Goal: Information Seeking & Learning: Learn about a topic

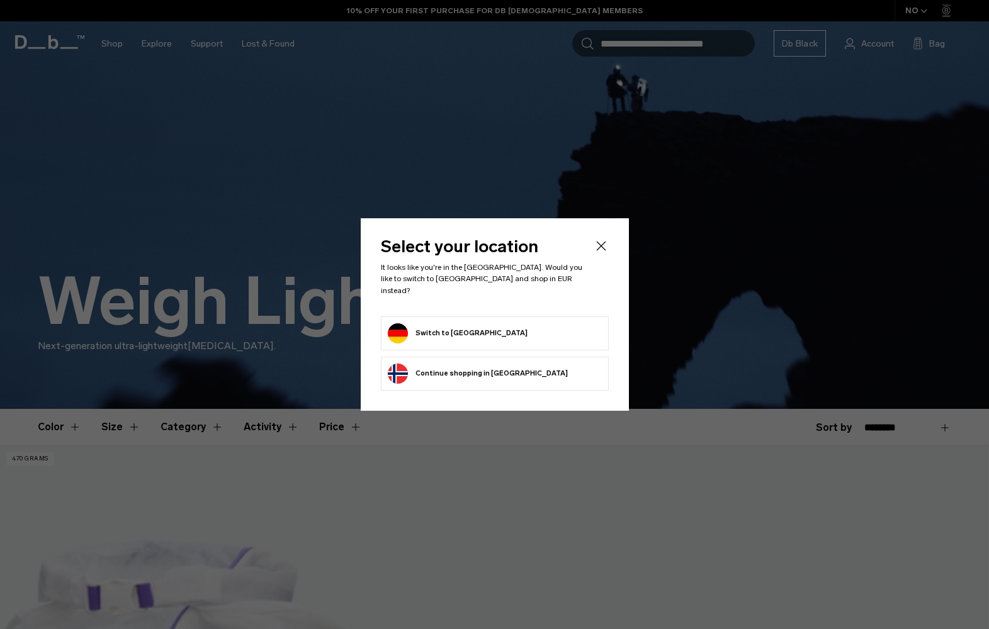
click at [509, 330] on form "Switch to Germany" at bounding box center [495, 334] width 214 height 20
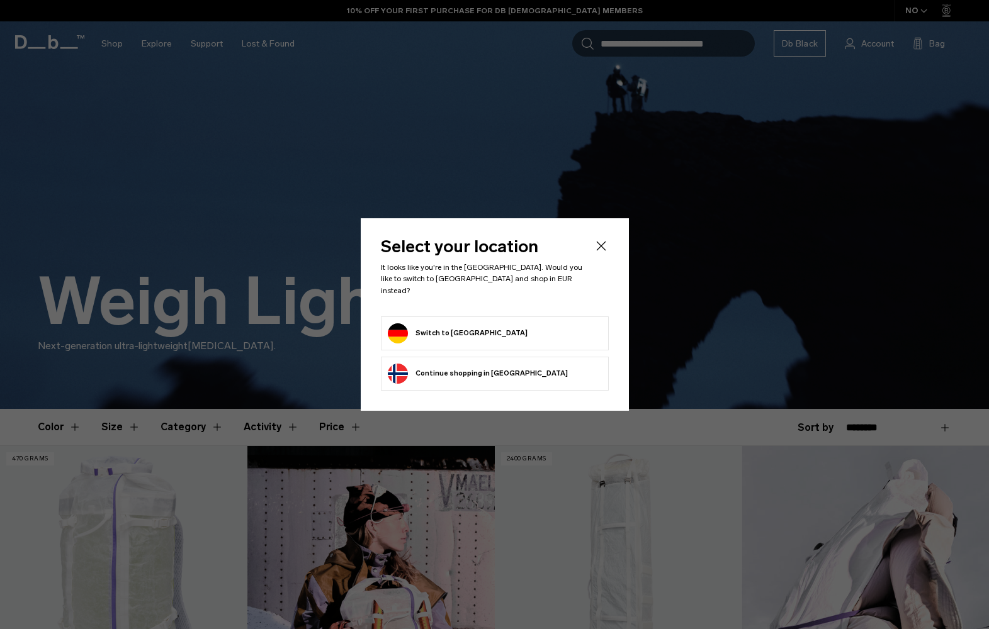
click at [453, 330] on button "Switch to Germany" at bounding box center [458, 334] width 140 height 20
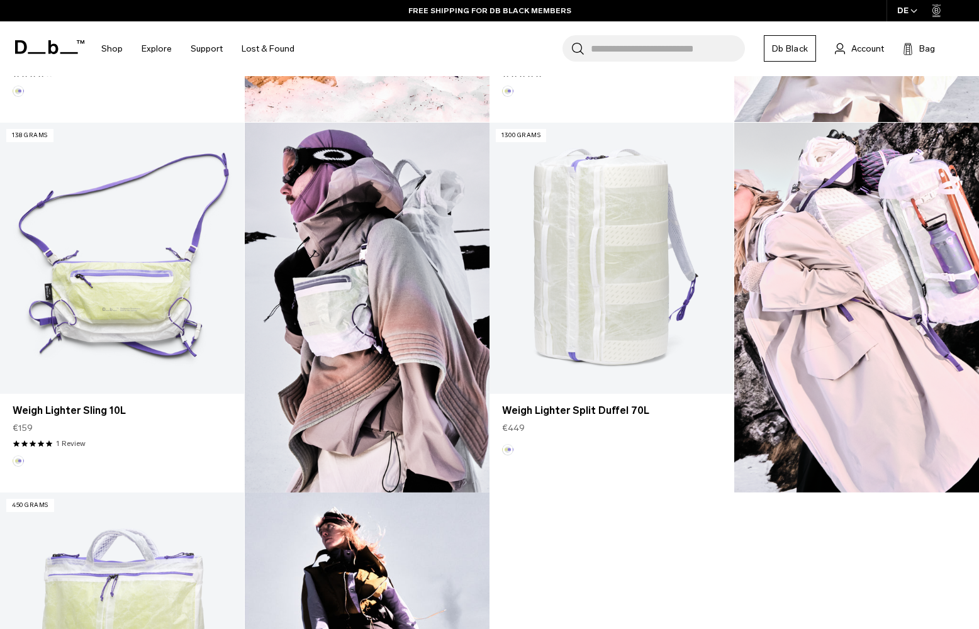
scroll to position [692, 0]
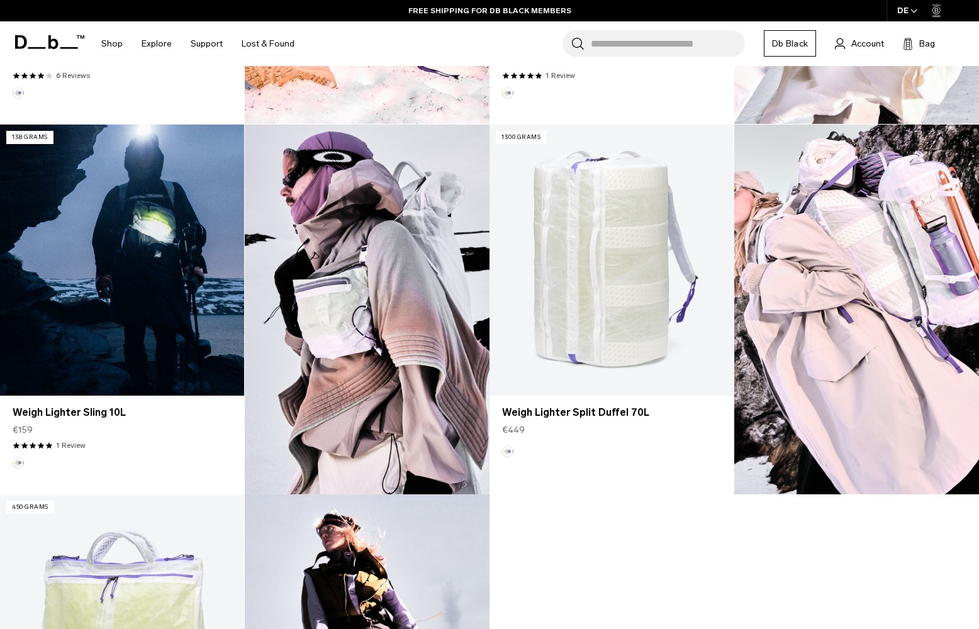
click at [93, 262] on link "Weigh Lighter Sling 10L" at bounding box center [122, 260] width 244 height 271
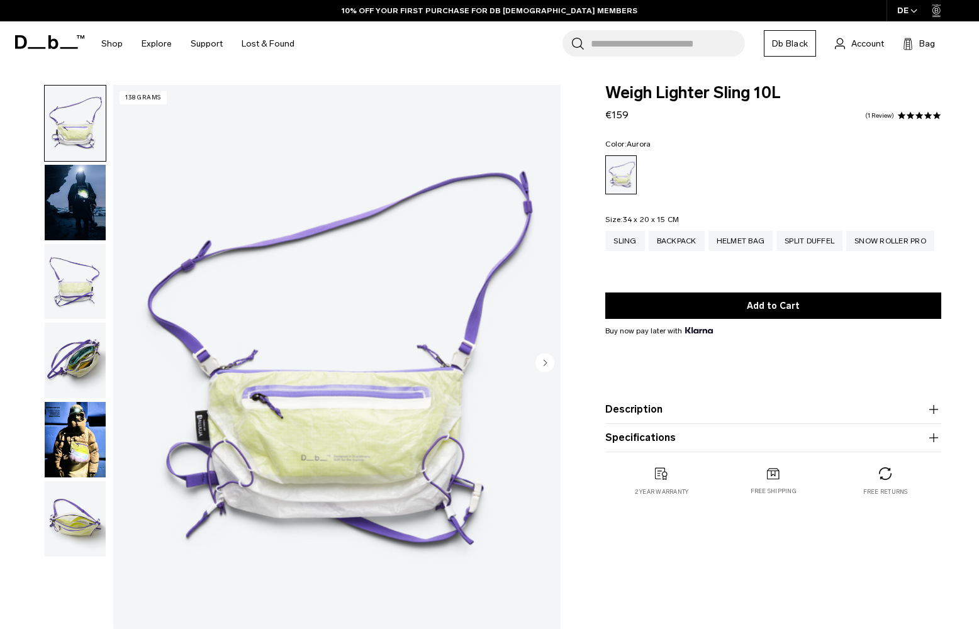
click at [76, 278] on img "button" at bounding box center [75, 282] width 61 height 76
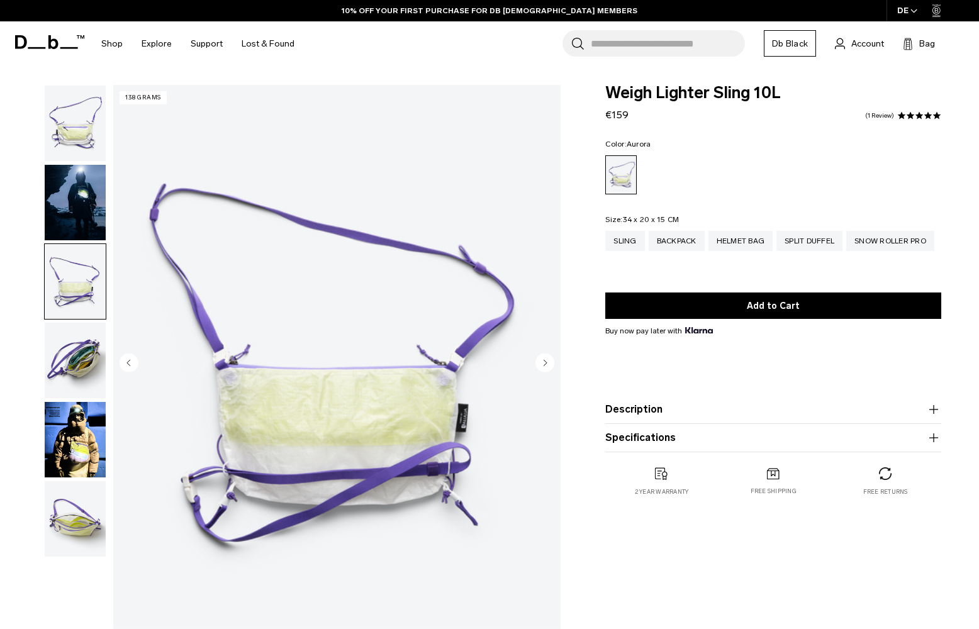
click at [71, 360] on img "button" at bounding box center [75, 361] width 61 height 76
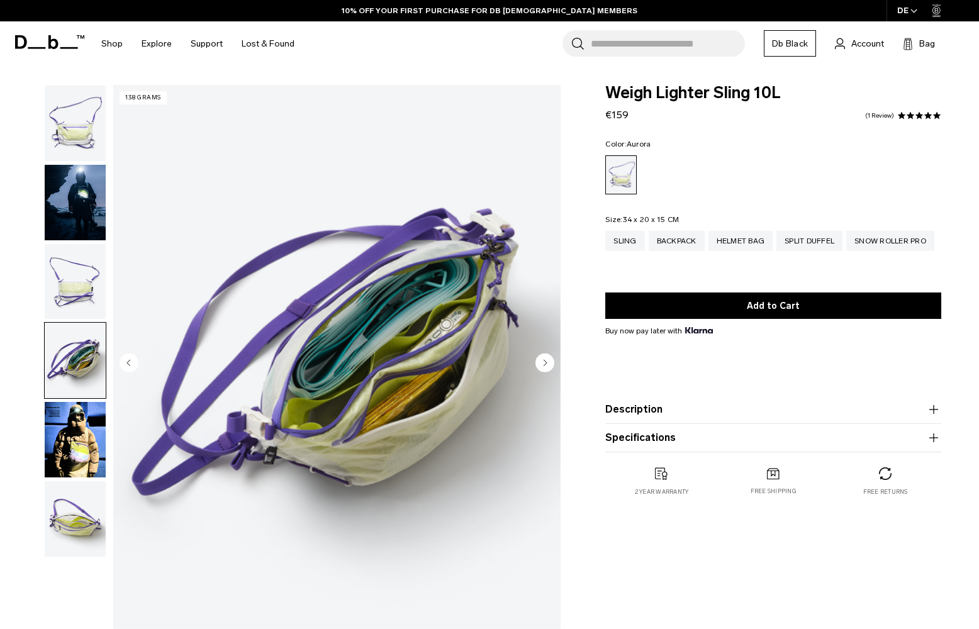
click at [62, 442] on img "button" at bounding box center [75, 440] width 61 height 76
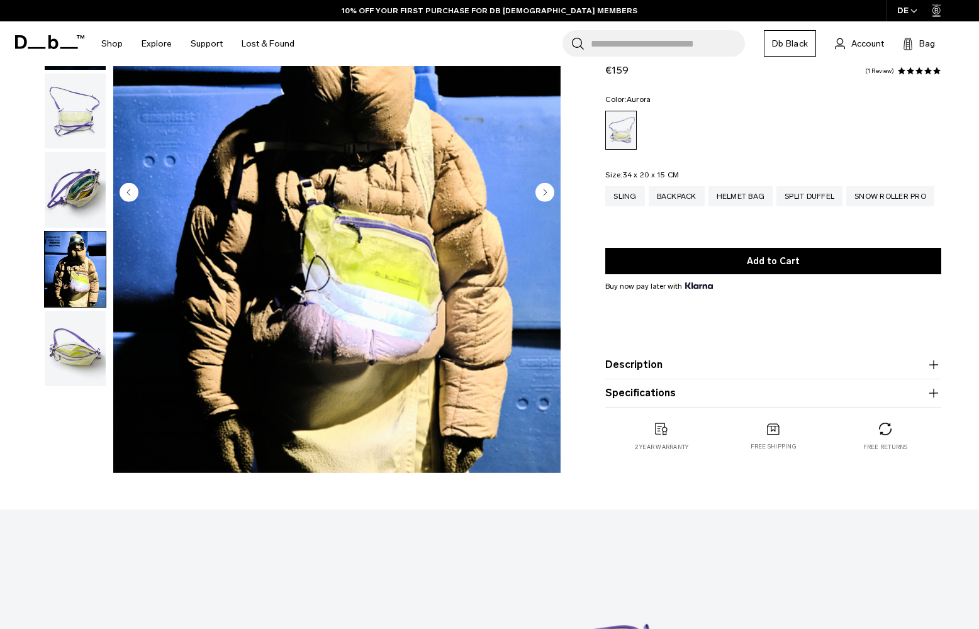
scroll to position [189, 0]
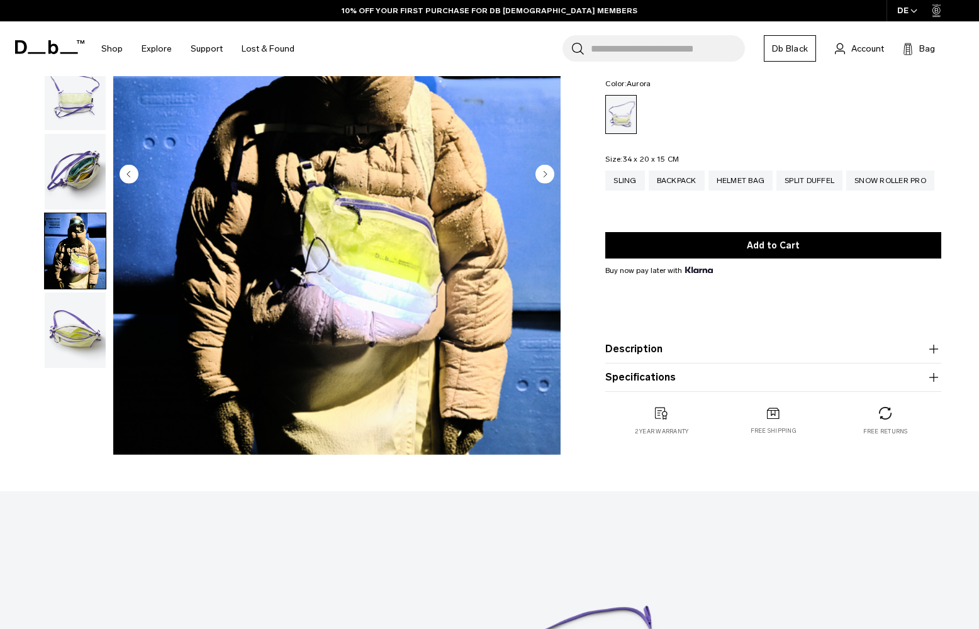
click at [84, 357] on img "button" at bounding box center [75, 331] width 61 height 76
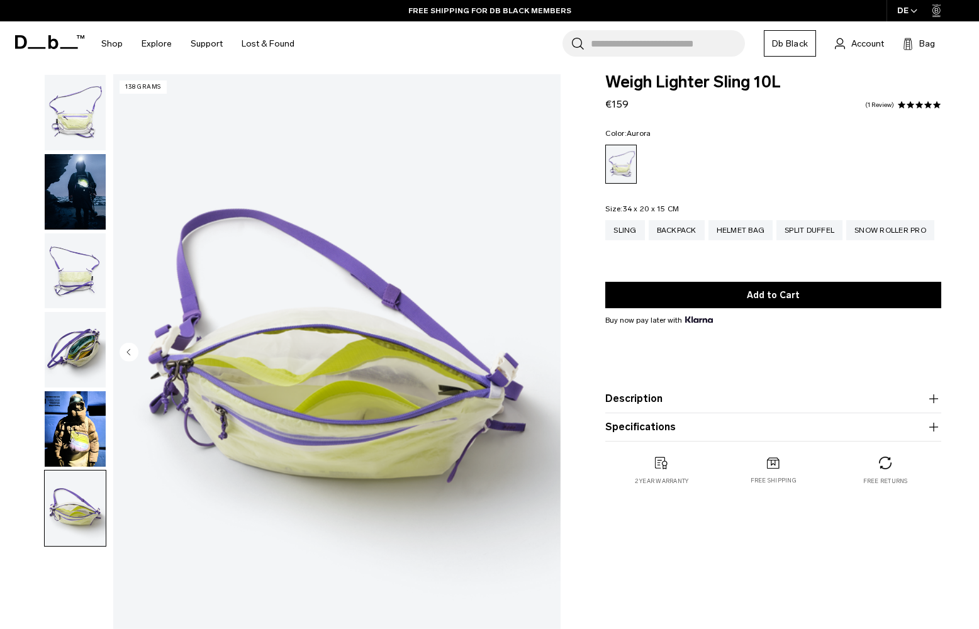
scroll to position [0, 0]
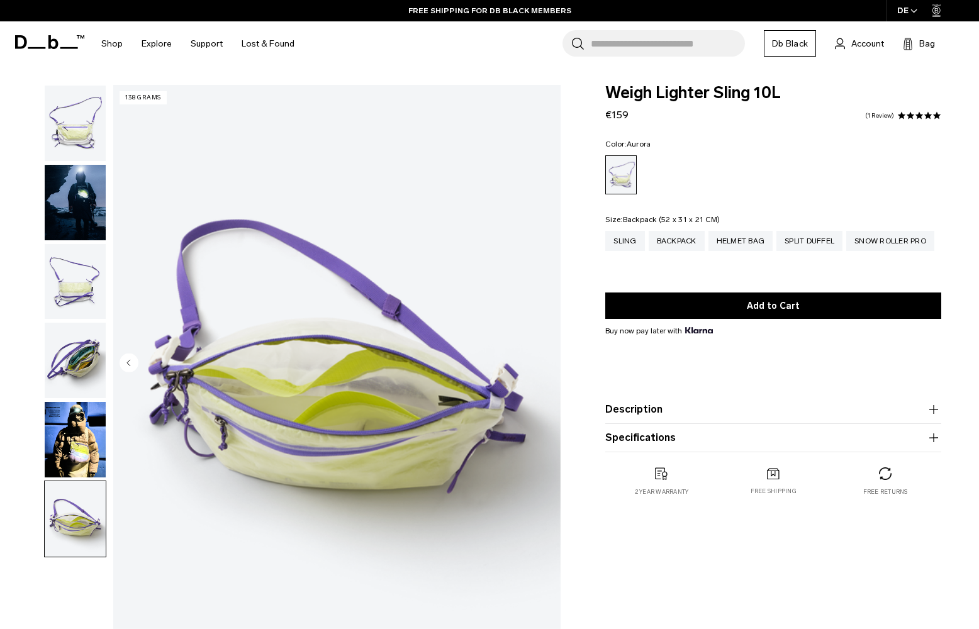
click at [685, 247] on div "Backpack" at bounding box center [677, 241] width 56 height 20
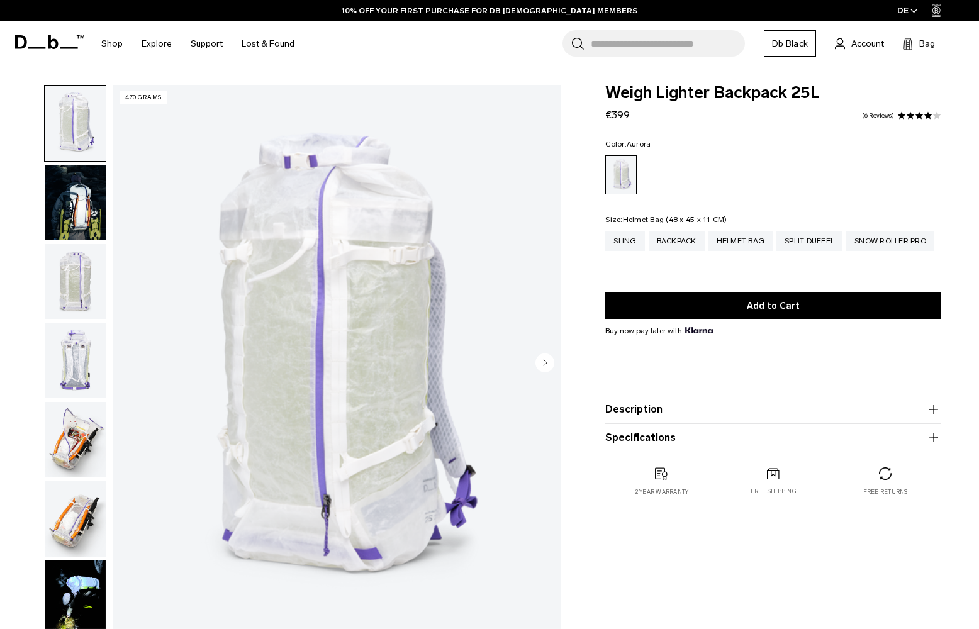
click at [750, 242] on div "Helmet Bag" at bounding box center [741, 241] width 65 height 20
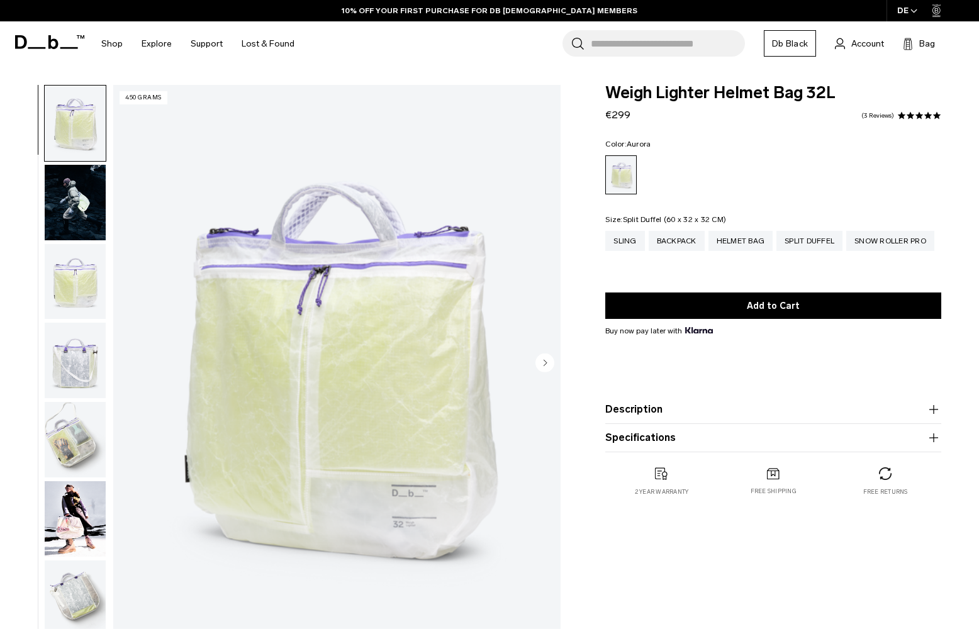
click at [817, 242] on div "Split Duffel" at bounding box center [810, 241] width 66 height 20
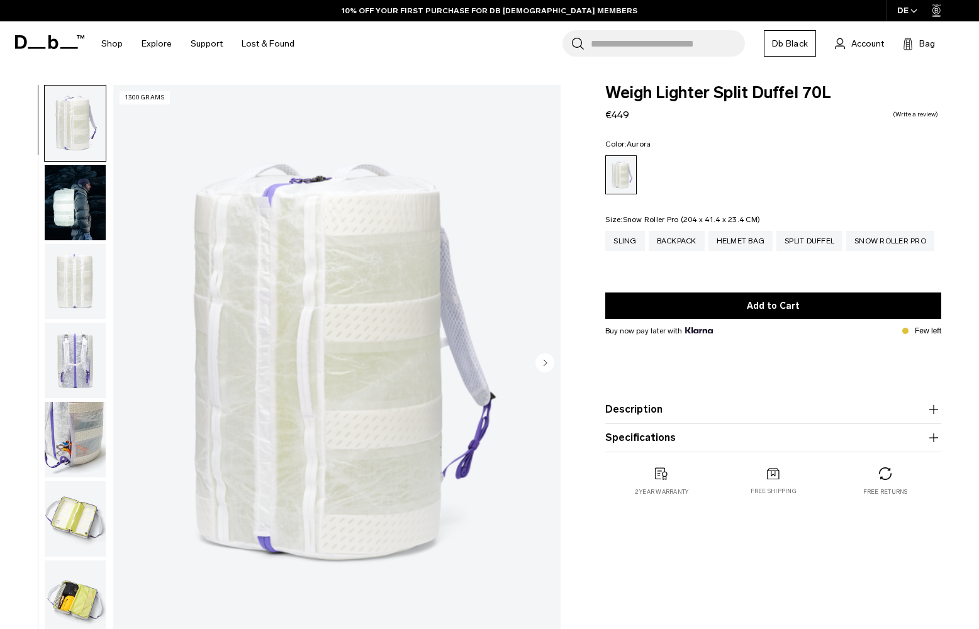
click at [920, 247] on div "Snow Roller Pro" at bounding box center [891, 241] width 88 height 20
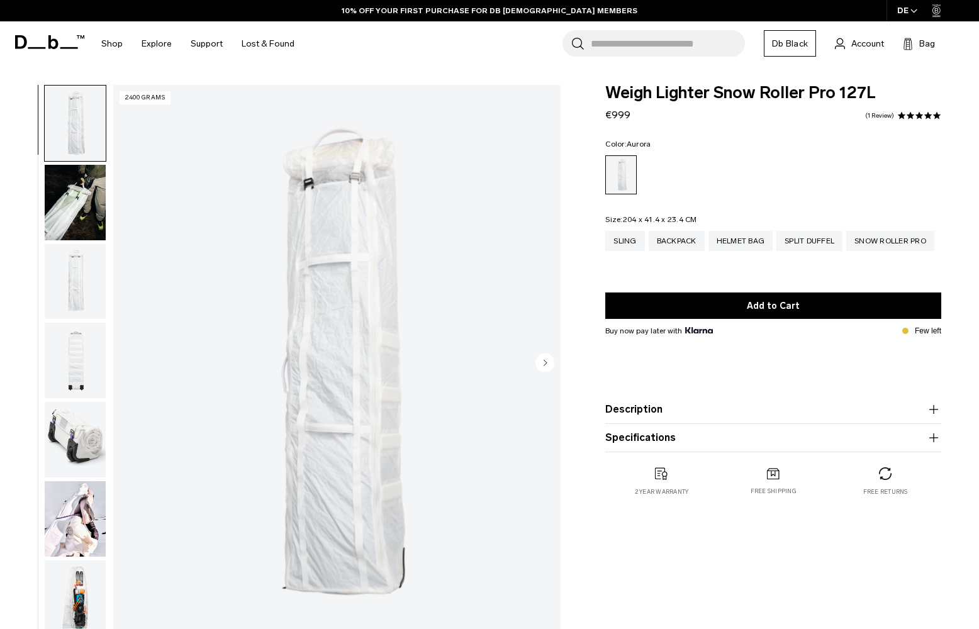
click at [87, 509] on img "button" at bounding box center [75, 520] width 61 height 76
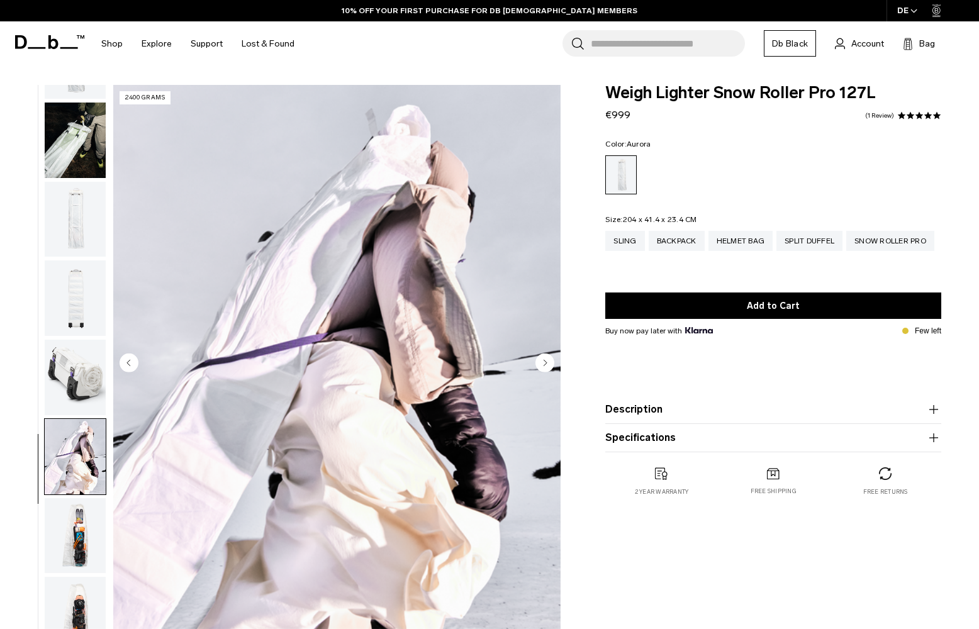
scroll to position [72, 0]
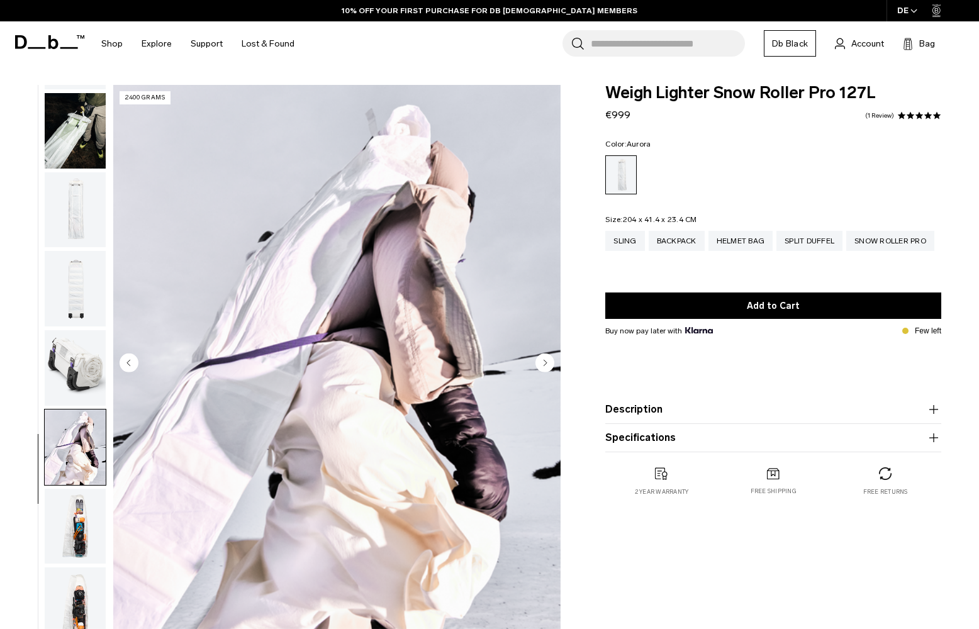
click at [62, 365] on img "button" at bounding box center [75, 368] width 61 height 76
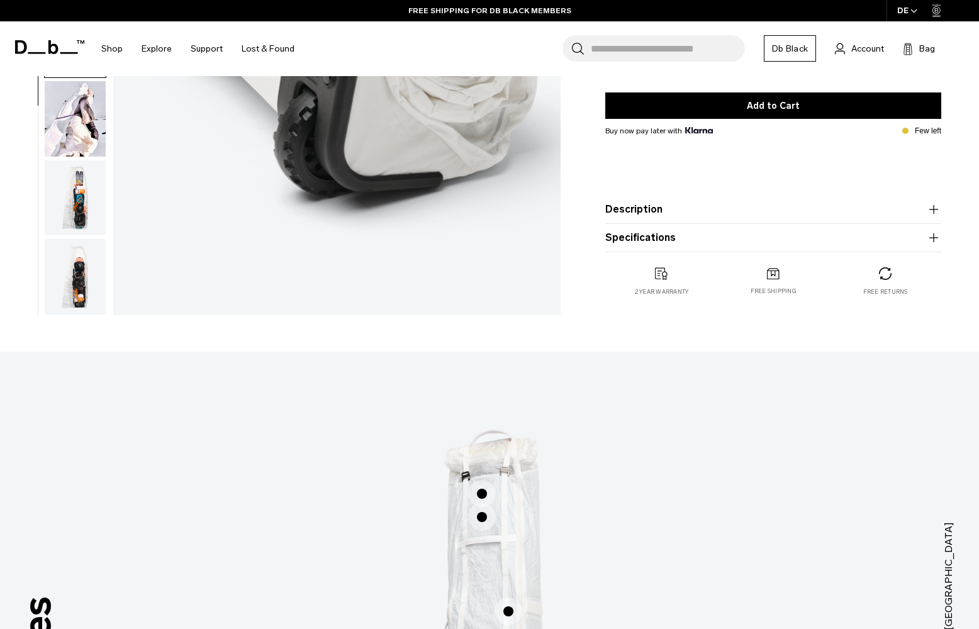
scroll to position [315, 0]
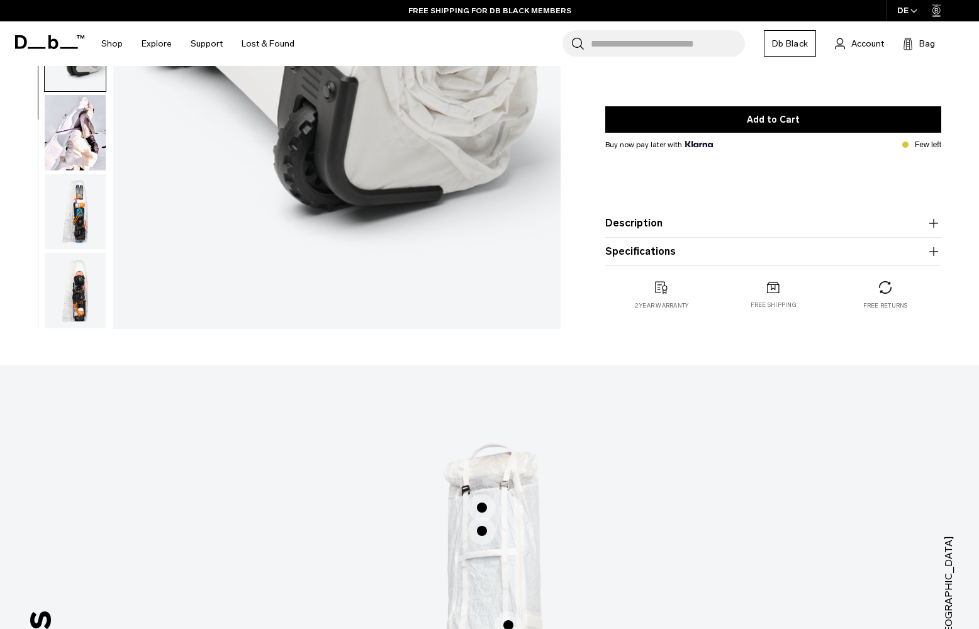
click at [666, 257] on button "Specifications" at bounding box center [773, 251] width 336 height 15
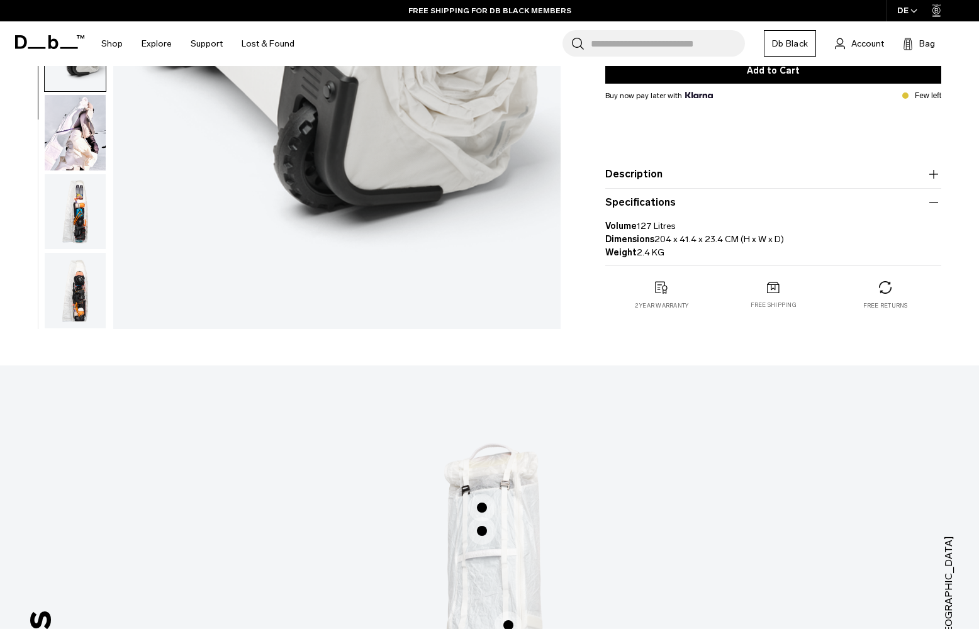
click at [674, 176] on button "Description" at bounding box center [773, 174] width 336 height 15
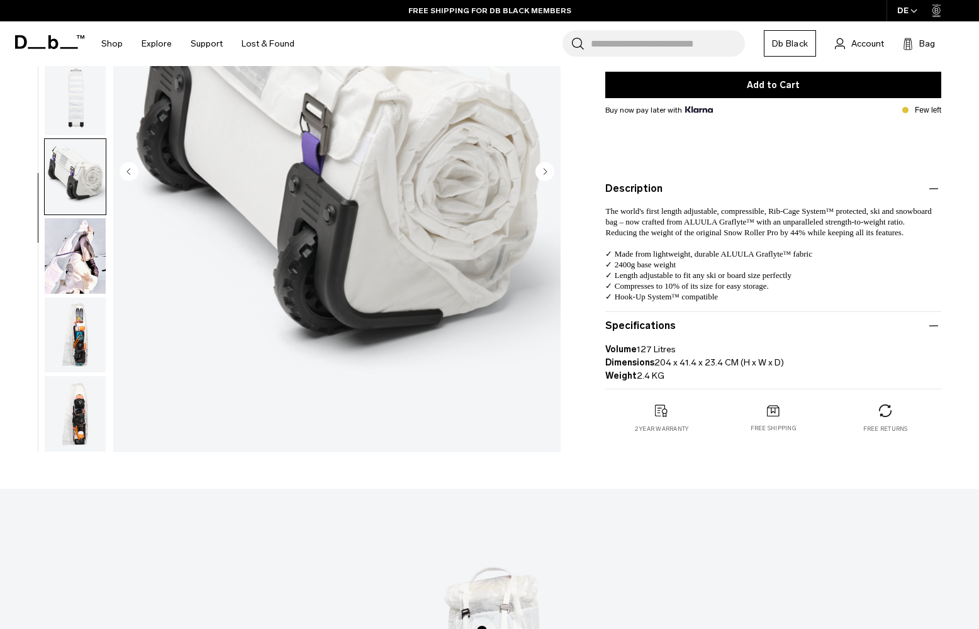
scroll to position [189, 0]
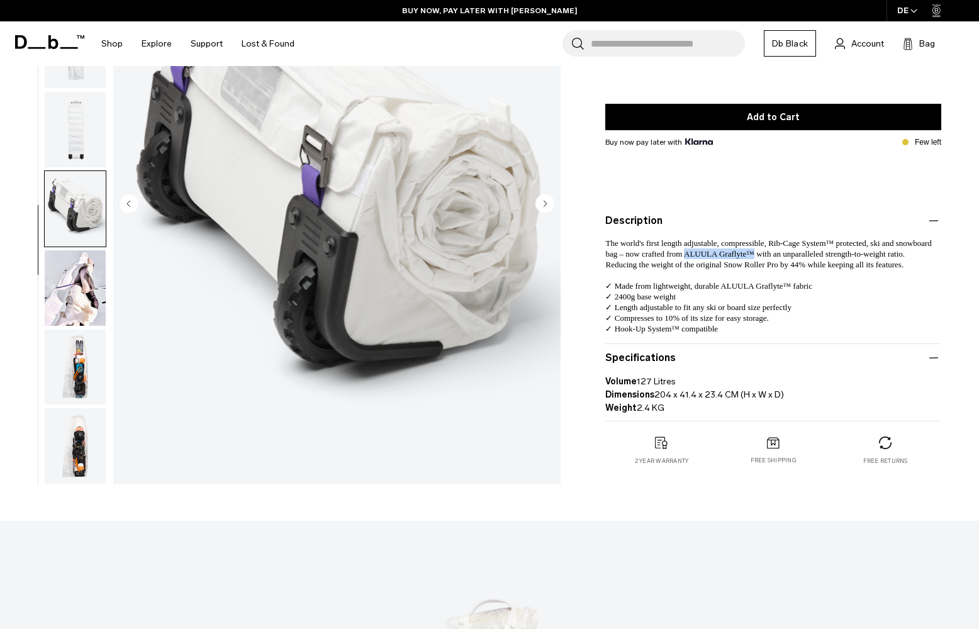
drag, startPoint x: 685, startPoint y: 256, endPoint x: 751, endPoint y: 256, distance: 66.1
click at [751, 256] on span "The world's first length adjustable, compressible, Rib-Cage System™ protected, …" at bounding box center [768, 249] width 326 height 20
